Goal: Task Accomplishment & Management: Complete application form

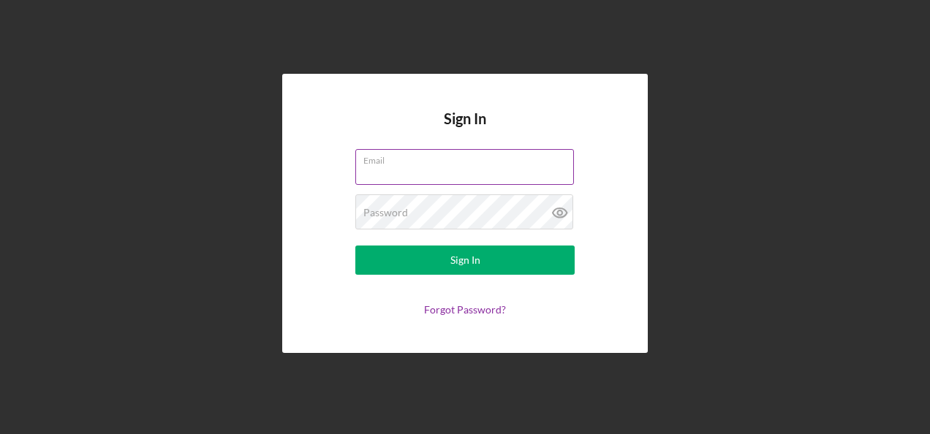
click at [390, 169] on input "Email" at bounding box center [464, 166] width 219 height 35
type input "[PERSON_NAME][EMAIL_ADDRESS][PERSON_NAME][DOMAIN_NAME]"
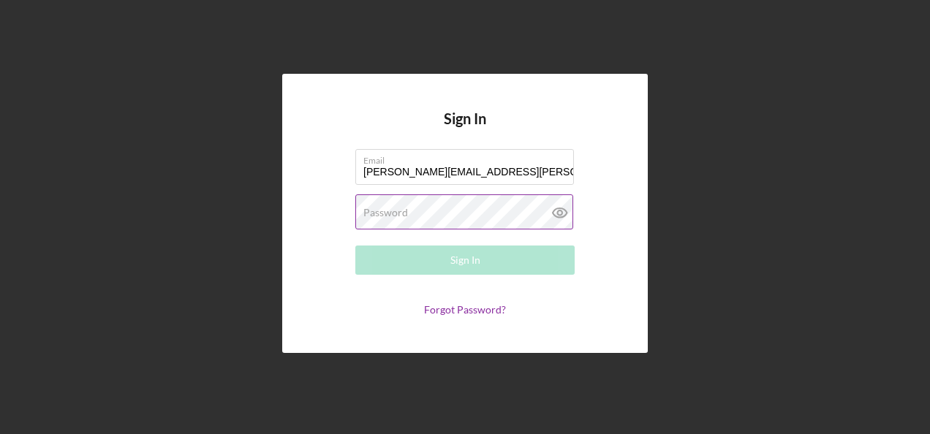
click at [393, 212] on label "Password" at bounding box center [385, 213] width 45 height 12
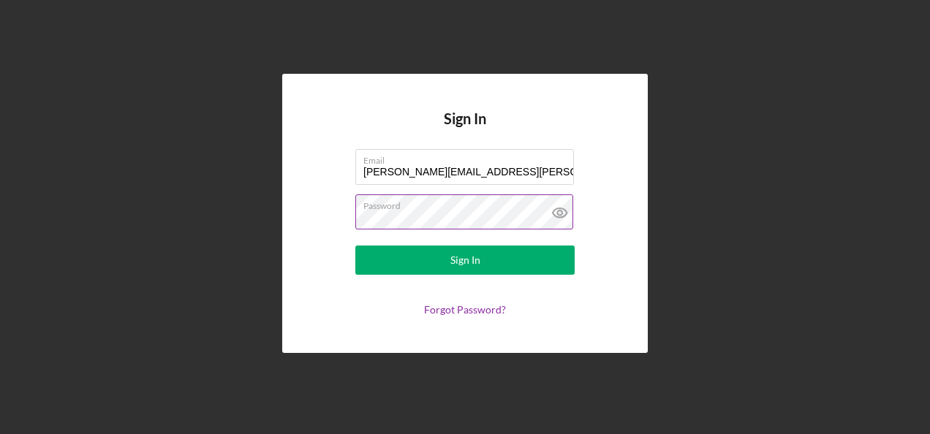
click at [355, 246] on button "Sign In" at bounding box center [464, 260] width 219 height 29
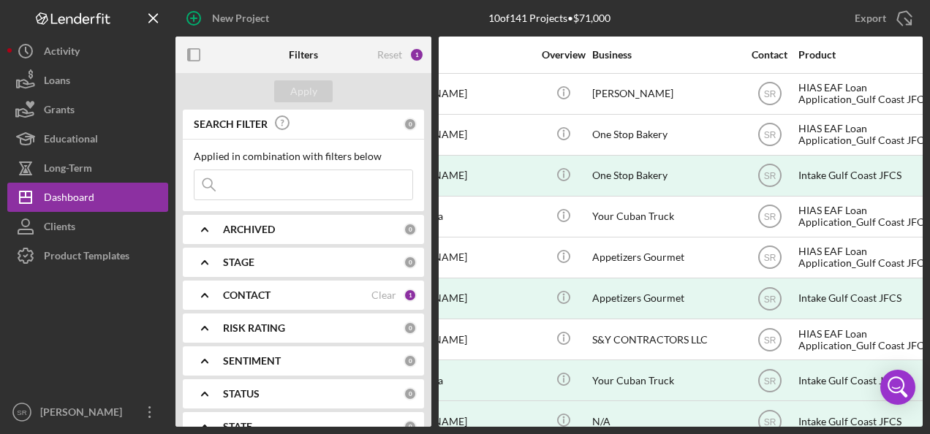
scroll to position [0, 221]
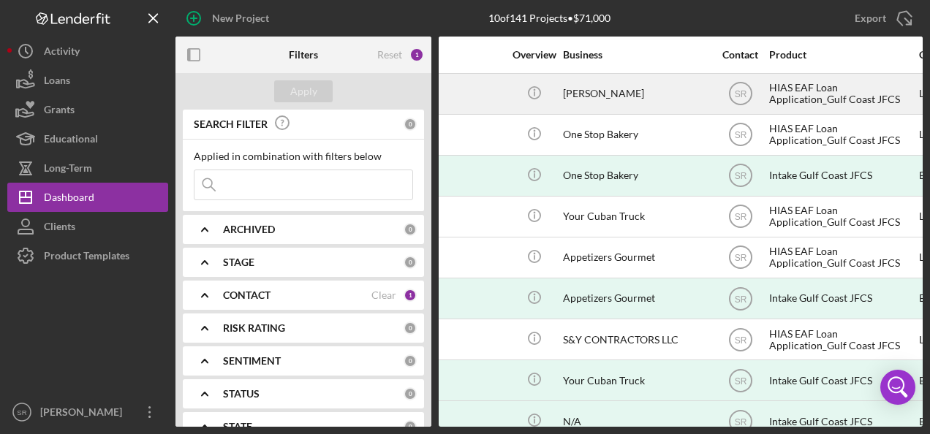
click at [566, 97] on div "[PERSON_NAME]" at bounding box center [636, 94] width 146 height 39
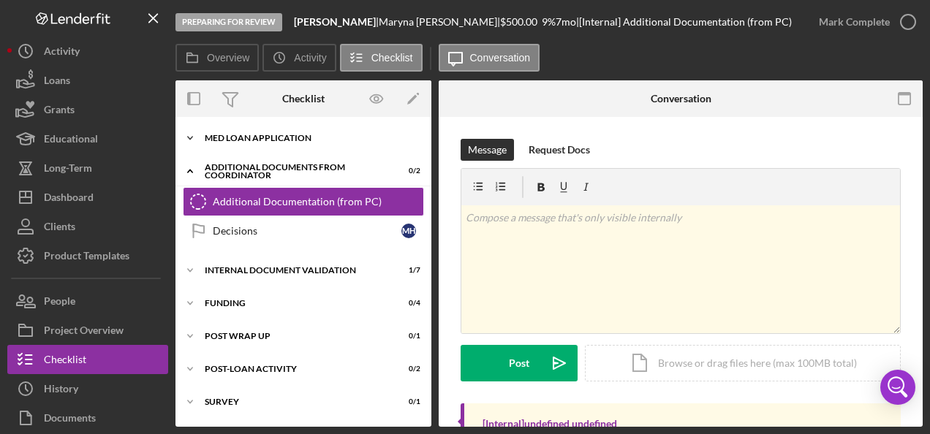
click at [239, 139] on div "MED Loan Application" at bounding box center [309, 138] width 208 height 9
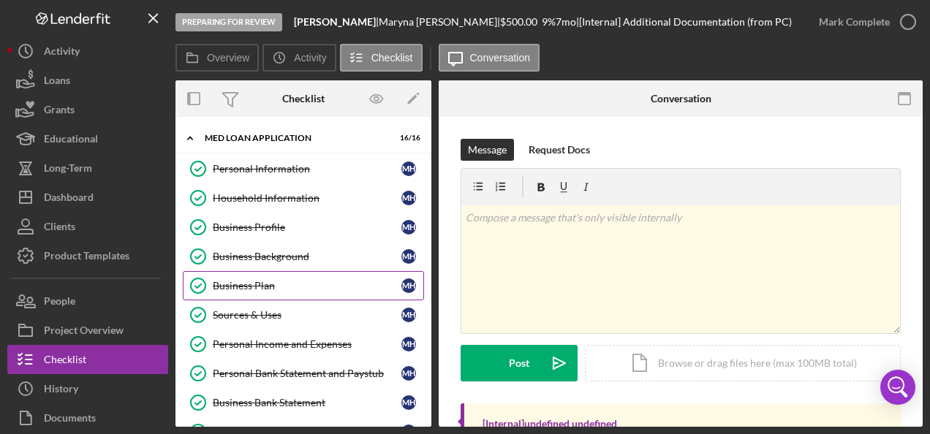
click at [260, 280] on div "Business Plan" at bounding box center [307, 286] width 189 height 12
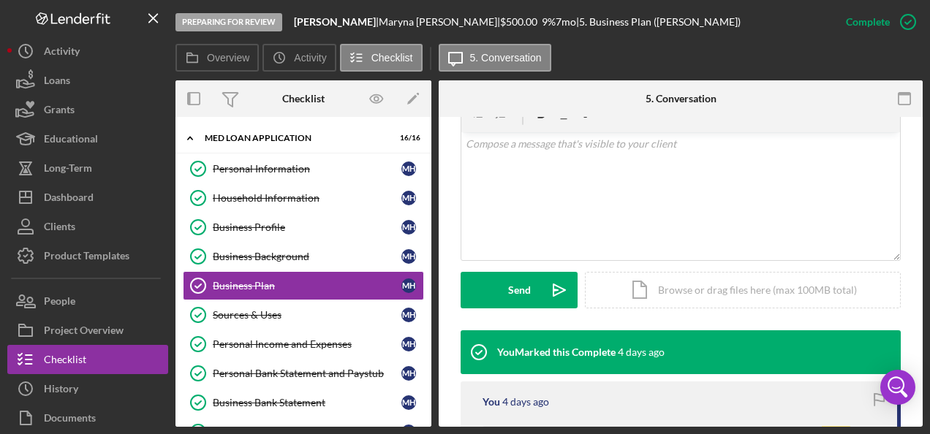
scroll to position [293, 0]
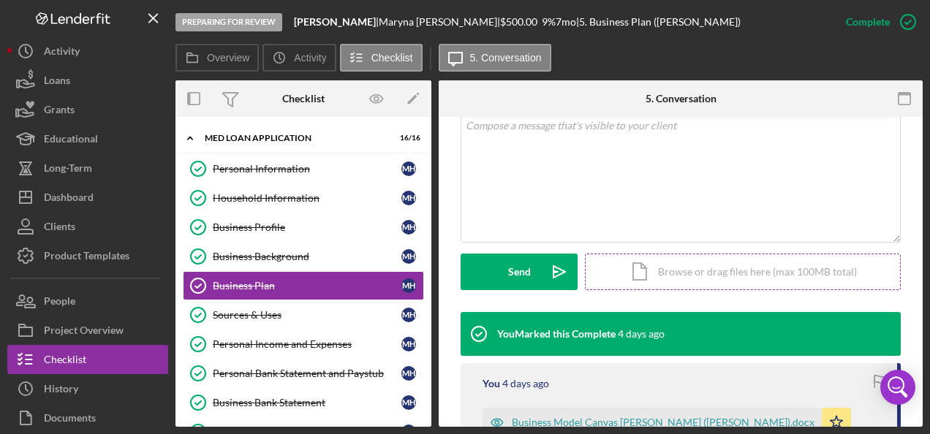
click at [711, 269] on div "Icon/Document Browse or drag files here (max 100MB total) Tap to choose files o…" at bounding box center [743, 272] width 316 height 37
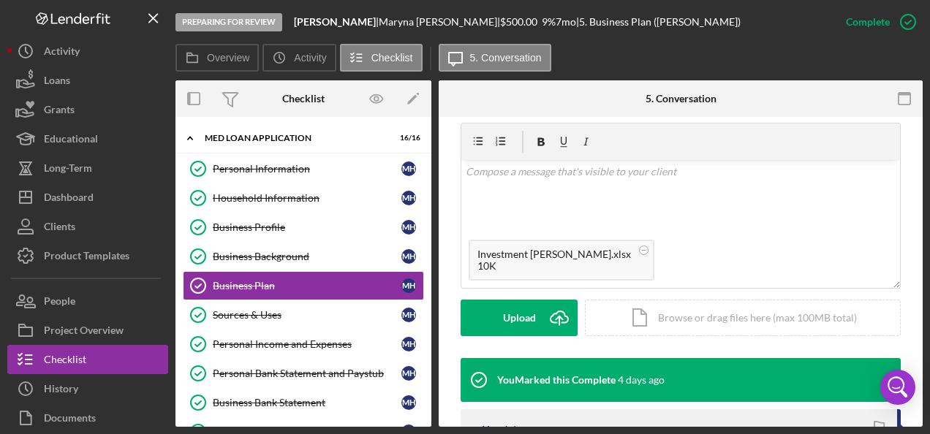
scroll to position [219, 0]
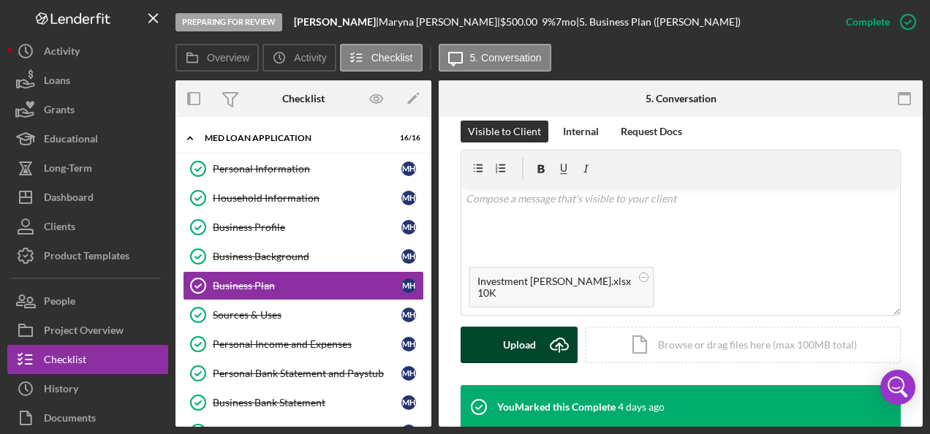
click at [524, 342] on div "Upload" at bounding box center [519, 345] width 33 height 37
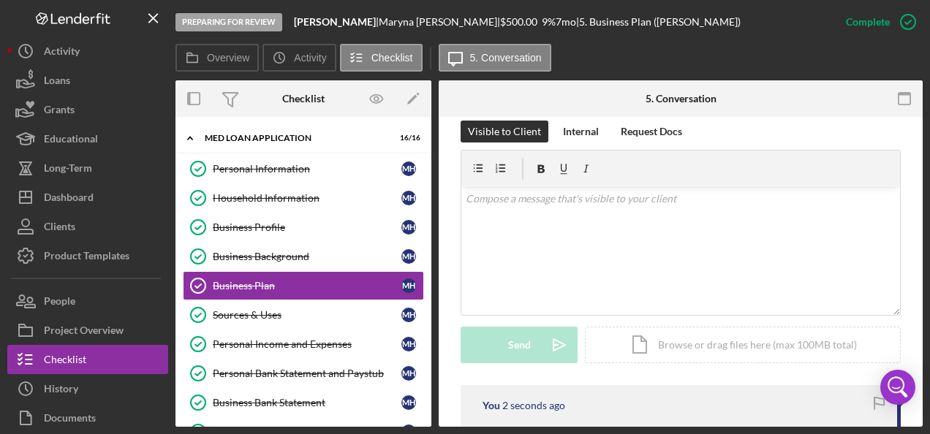
scroll to position [439, 0]
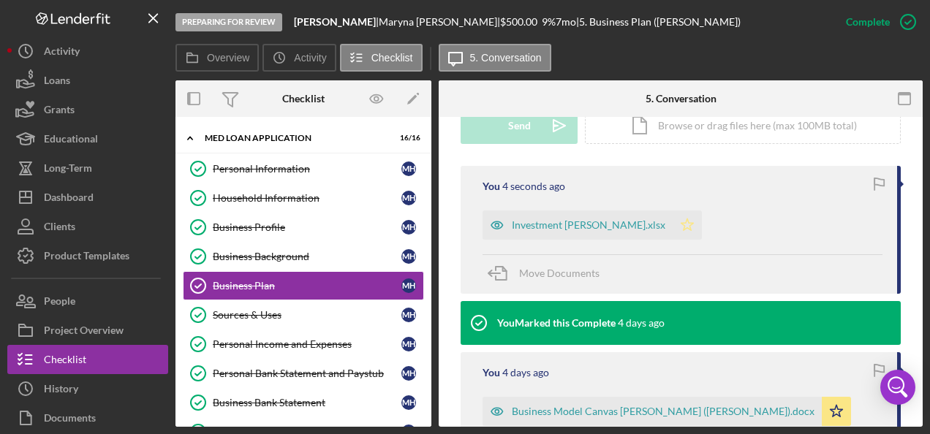
click at [683, 229] on polygon "button" at bounding box center [688, 225] width 12 height 12
click at [872, 183] on icon "button" at bounding box center [879, 183] width 33 height 33
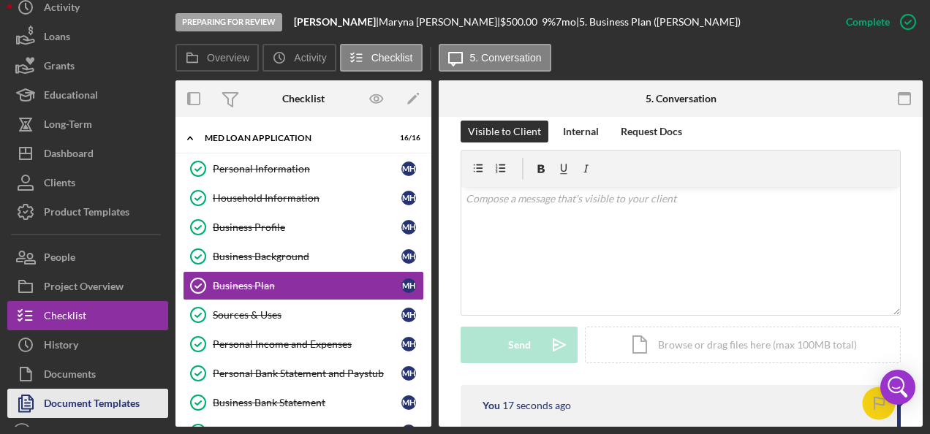
scroll to position [64, 0]
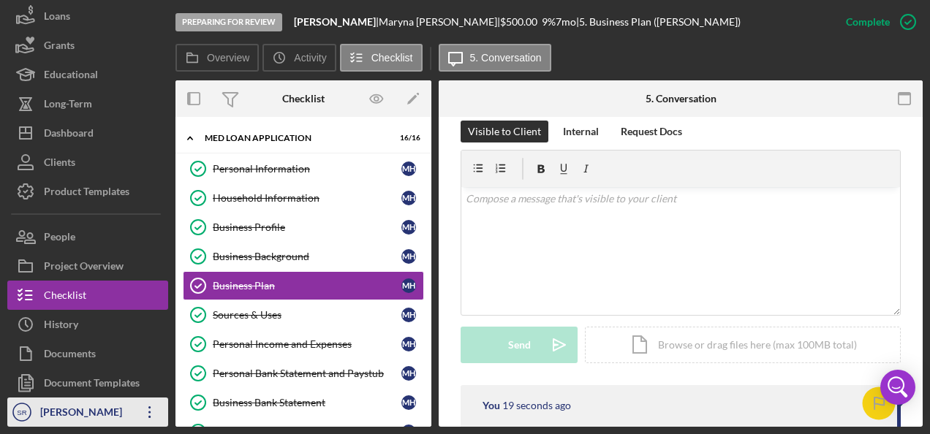
click at [148, 412] on icon "Icon/Overflow" at bounding box center [150, 412] width 37 height 37
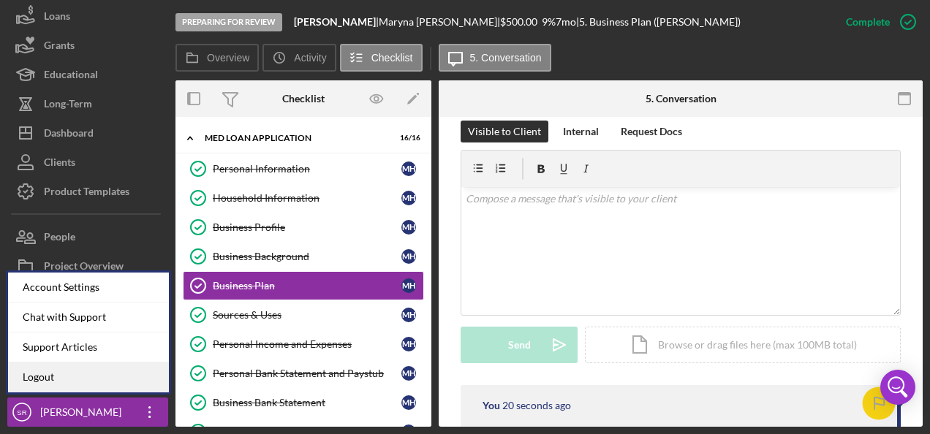
click at [78, 372] on link "Logout" at bounding box center [88, 378] width 161 height 30
